Goal: Task Accomplishment & Management: Complete application form

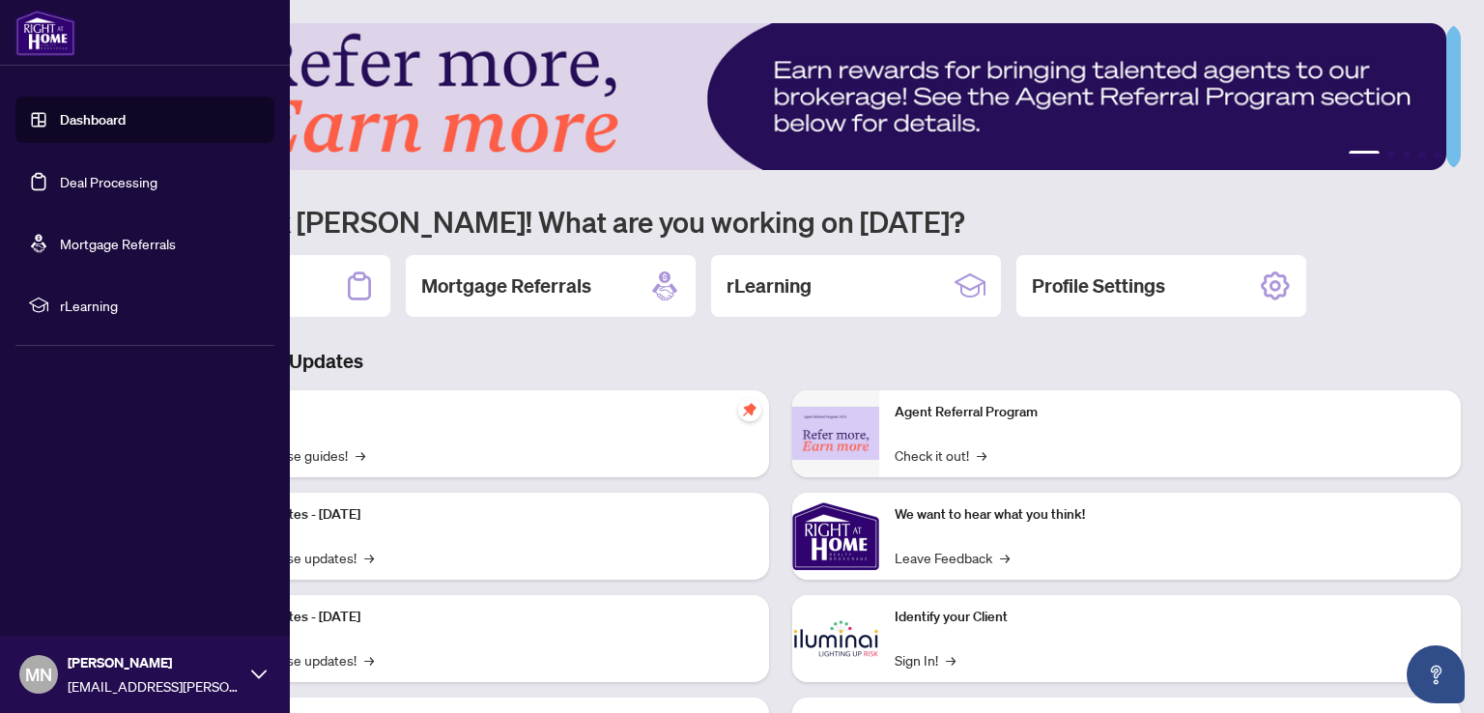
click at [81, 175] on link "Deal Processing" at bounding box center [109, 181] width 98 height 17
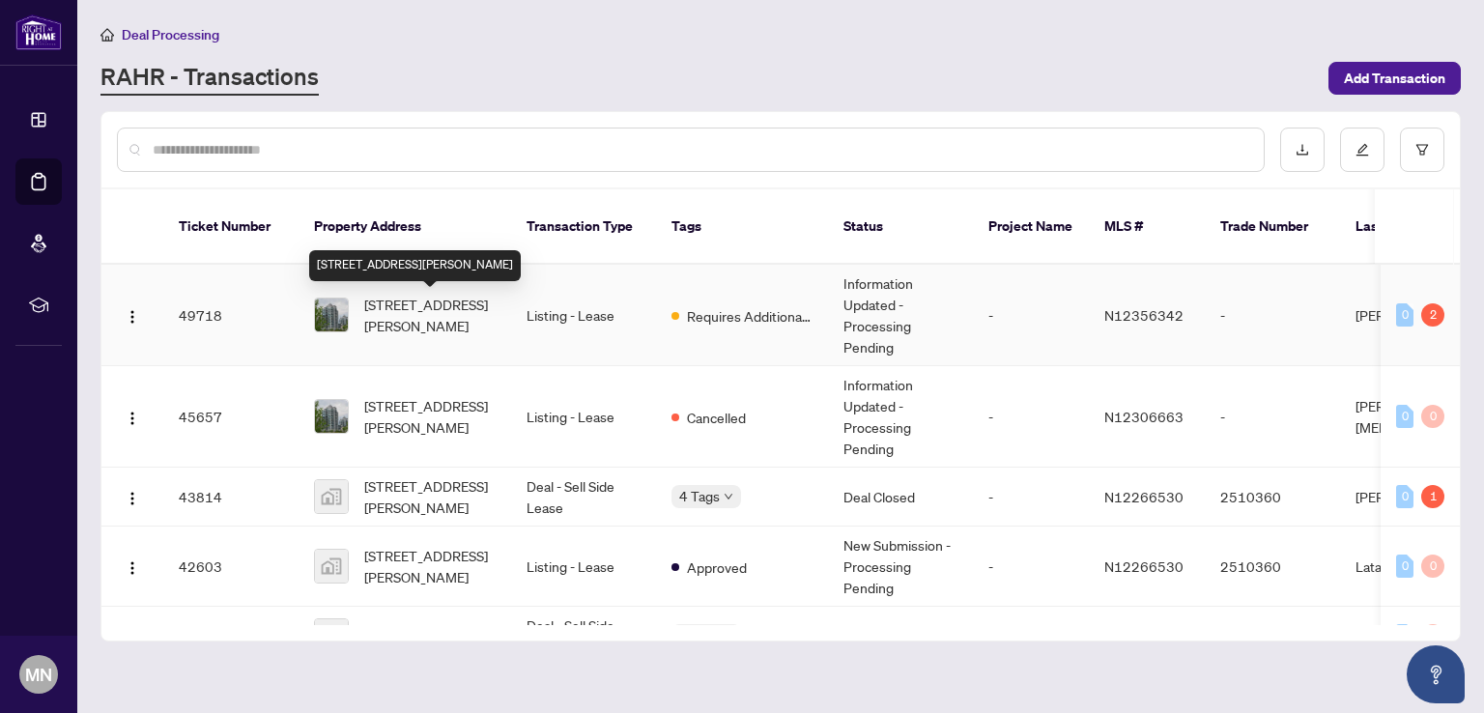
click at [437, 306] on span "[STREET_ADDRESS][PERSON_NAME]" at bounding box center [429, 315] width 131 height 42
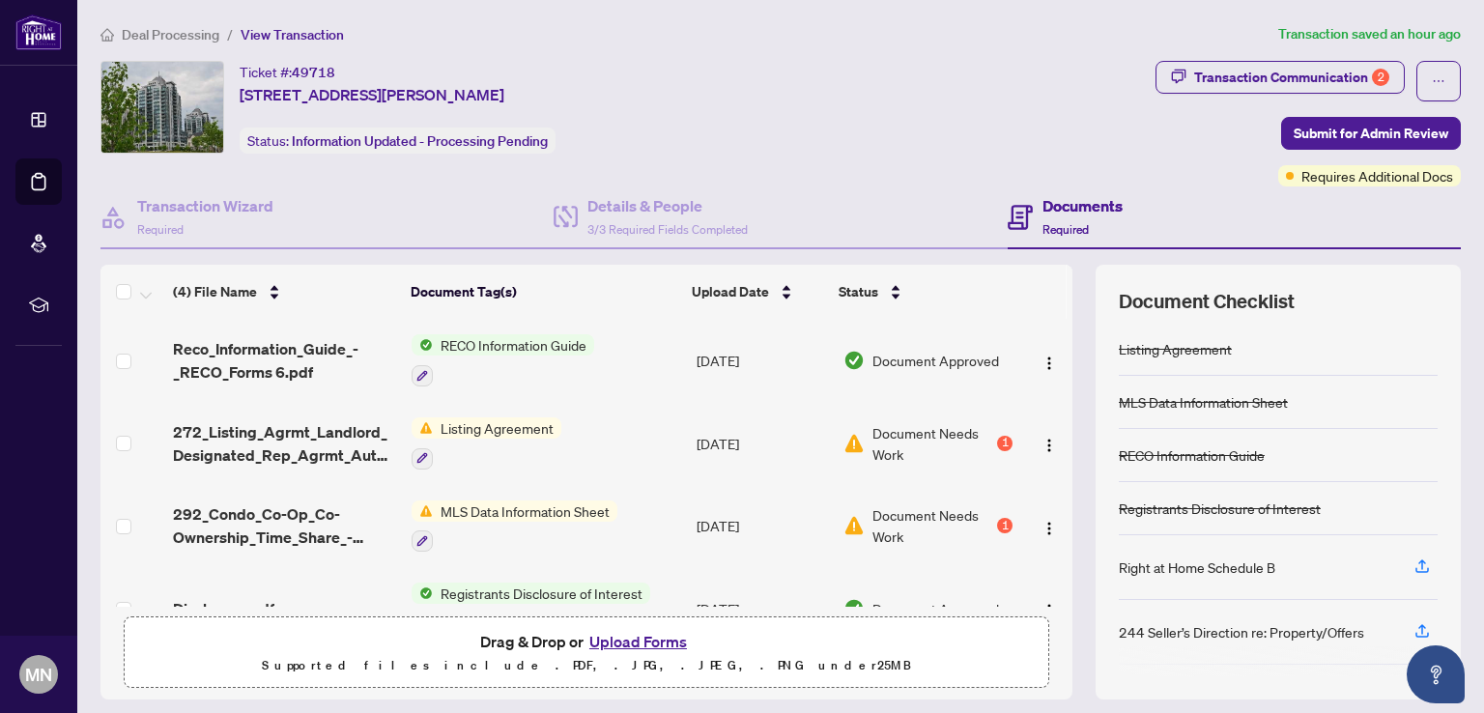
scroll to position [47, 0]
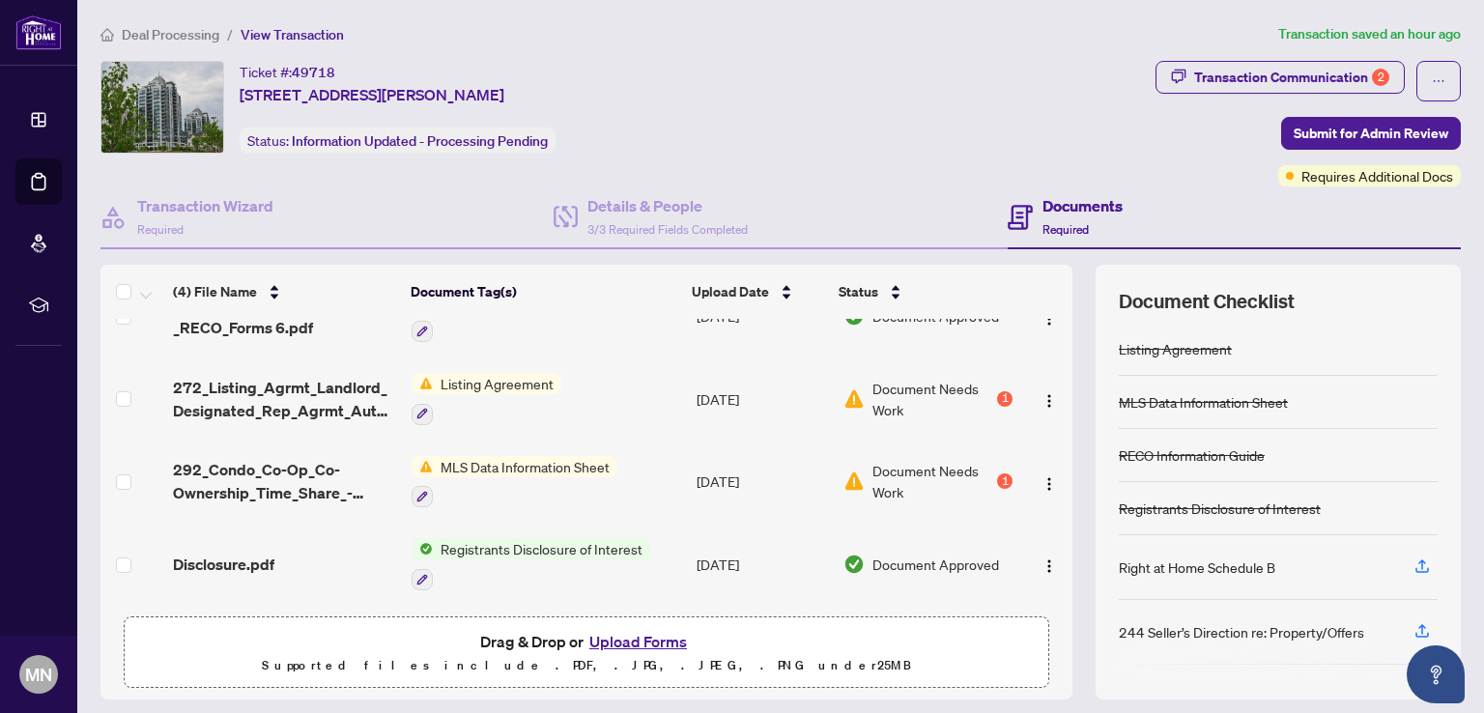
click at [618, 638] on button "Upload Forms" at bounding box center [637, 641] width 109 height 25
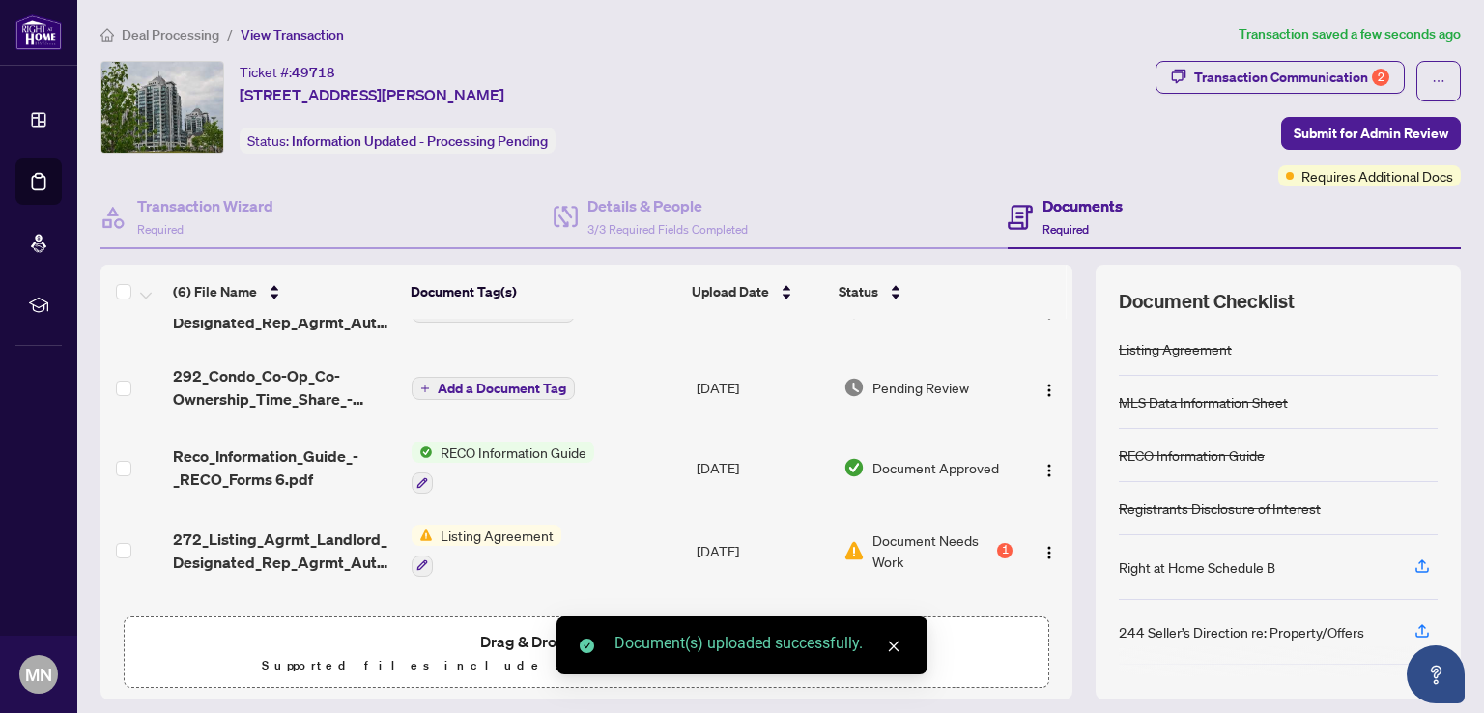
scroll to position [0, 0]
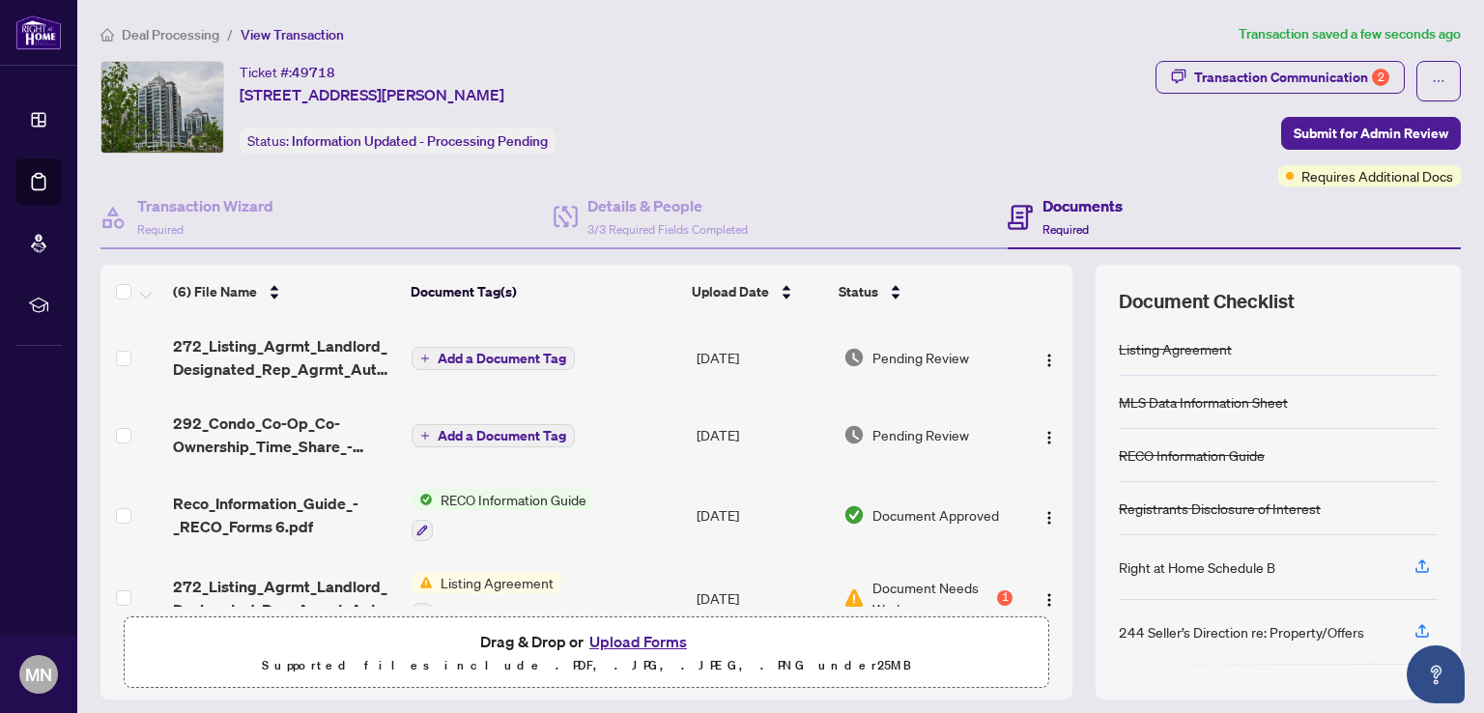
click at [443, 360] on span "Add a Document Tag" at bounding box center [502, 359] width 128 height 14
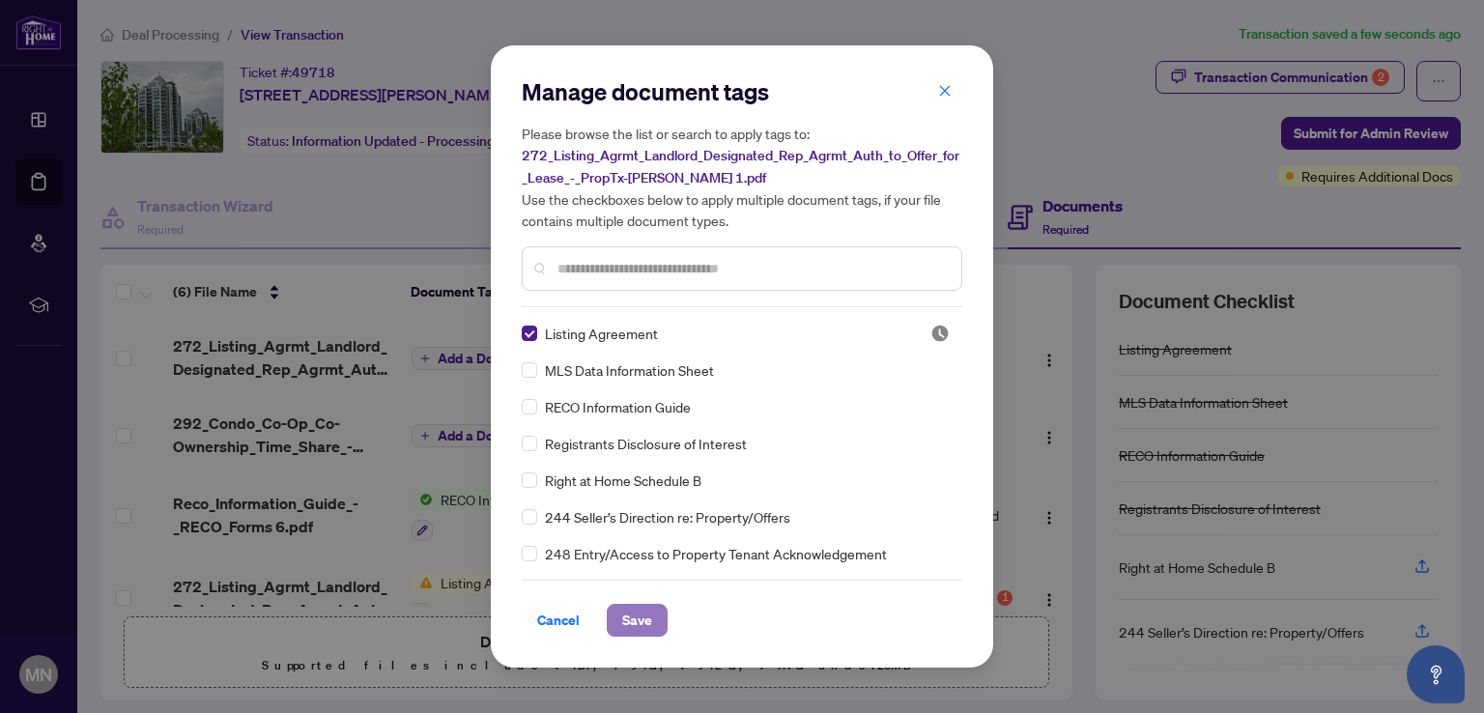
click at [626, 615] on span "Save" at bounding box center [637, 620] width 30 height 31
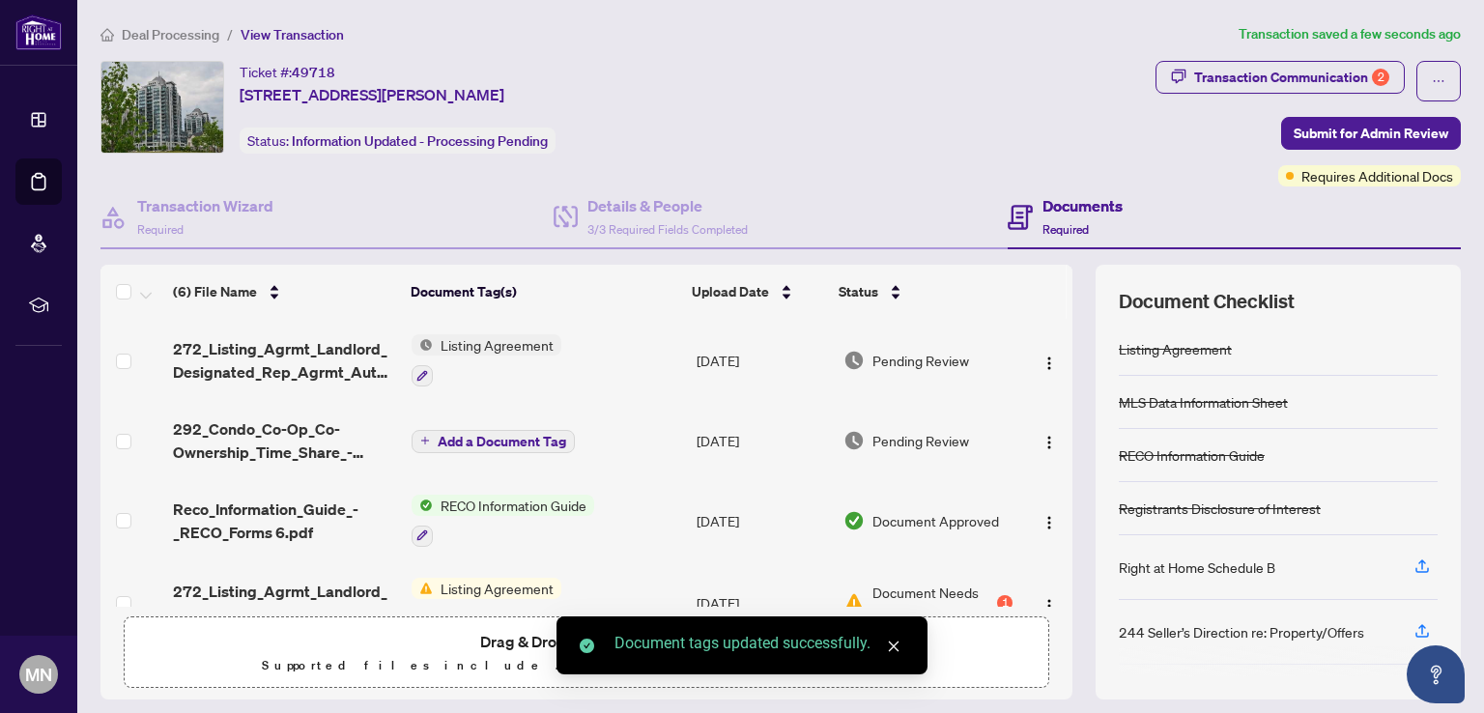
click at [457, 435] on span "Add a Document Tag" at bounding box center [502, 442] width 128 height 14
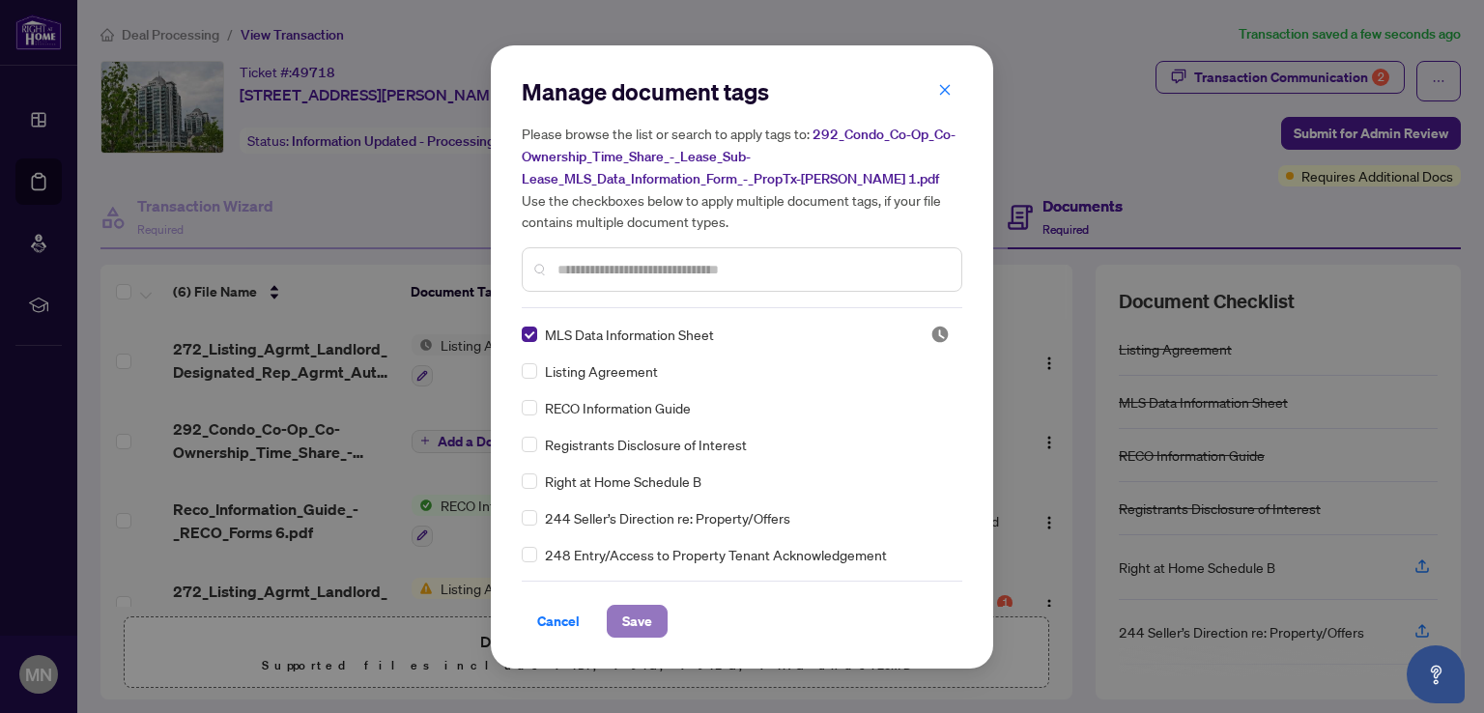
click at [623, 619] on span "Save" at bounding box center [637, 621] width 30 height 31
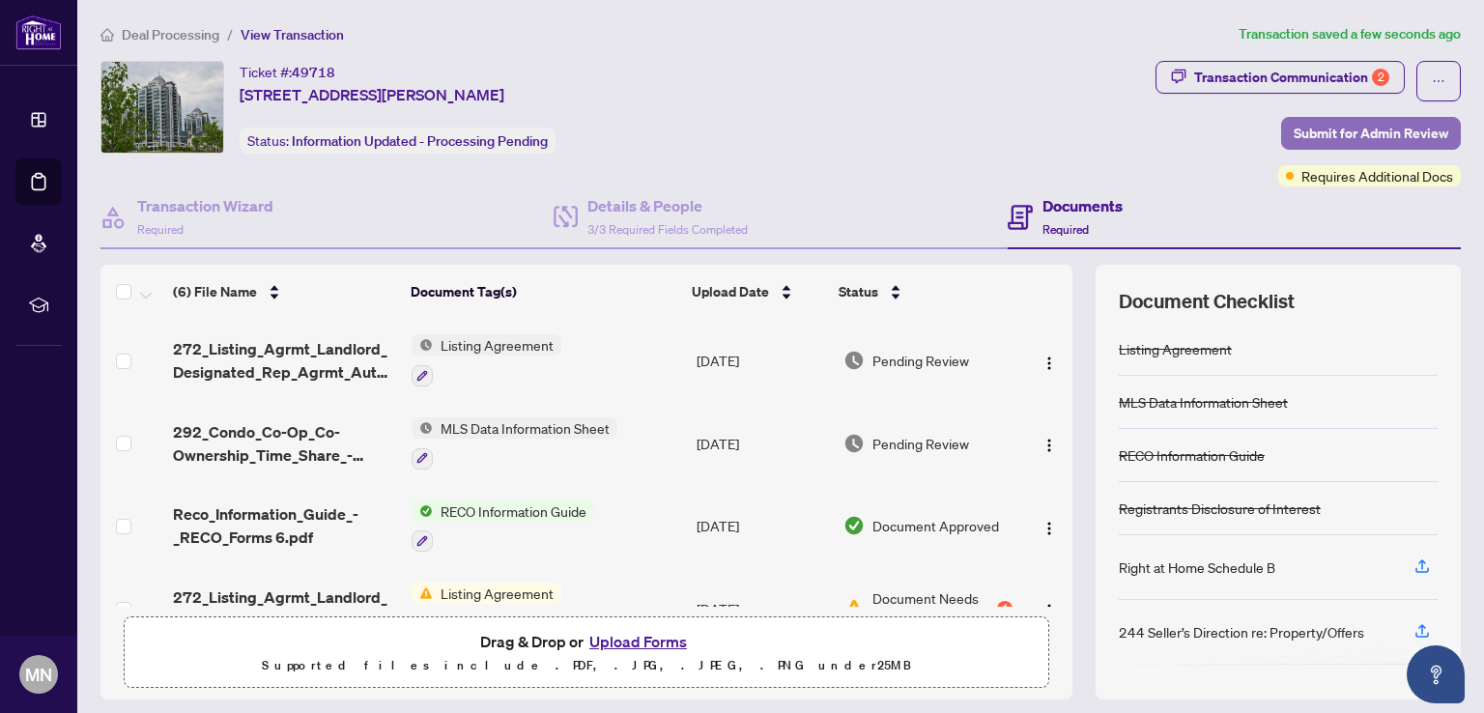
click at [1341, 130] on span "Submit for Admin Review" at bounding box center [1370, 133] width 155 height 31
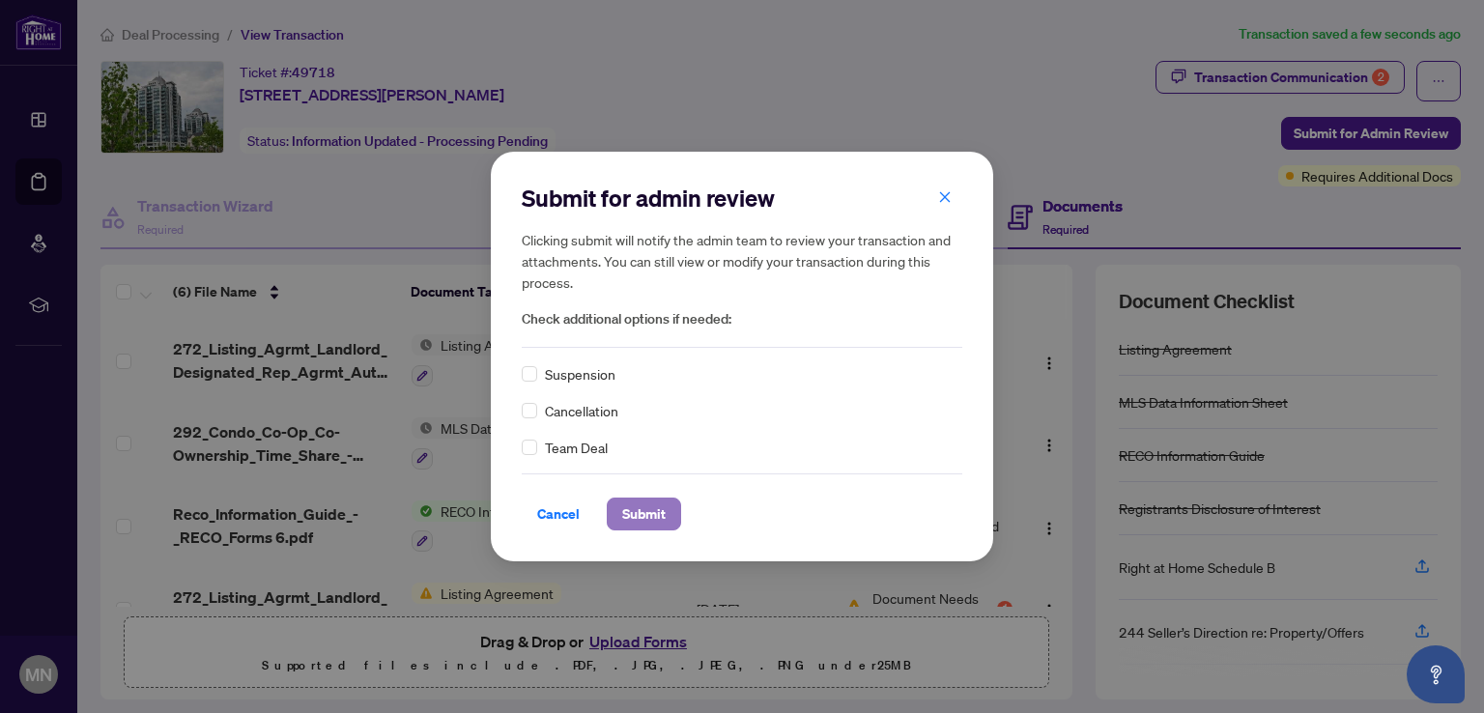
click at [644, 511] on span "Submit" at bounding box center [643, 513] width 43 height 31
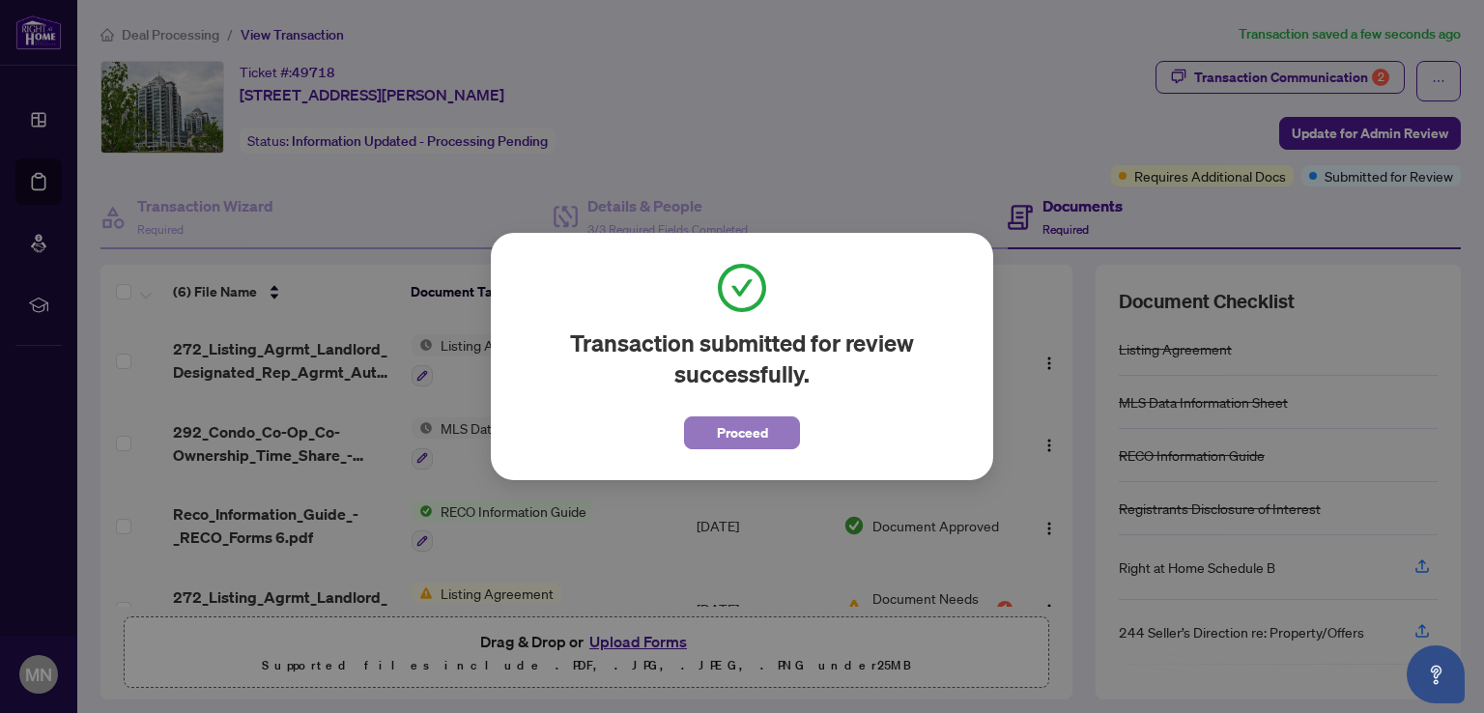
click at [730, 429] on span "Proceed" at bounding box center [742, 432] width 51 height 31
